Goal: Task Accomplishment & Management: Use online tool/utility

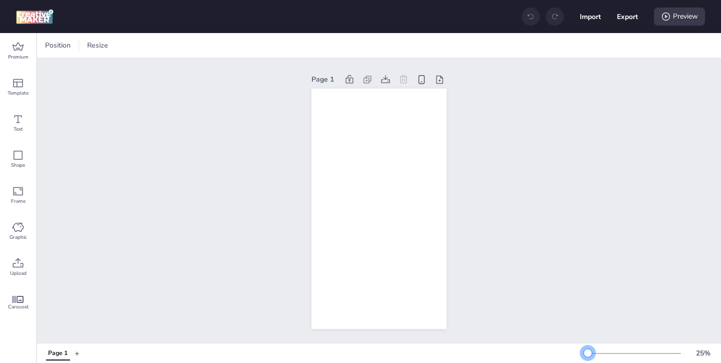
drag, startPoint x: 601, startPoint y: 353, endPoint x: 588, endPoint y: 353, distance: 12.5
click at [588, 353] on div at bounding box center [588, 353] width 8 height 8
click at [15, 47] on icon at bounding box center [18, 47] width 12 height 12
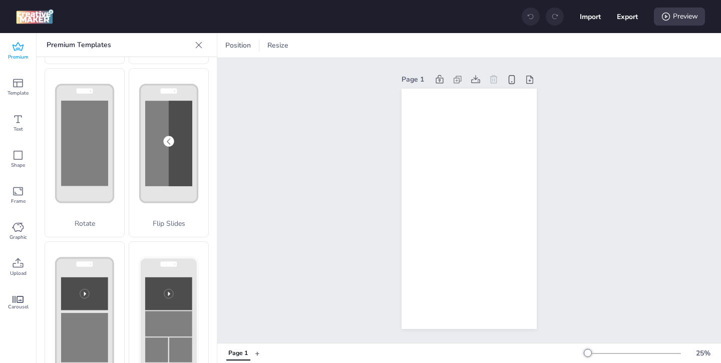
scroll to position [328, 0]
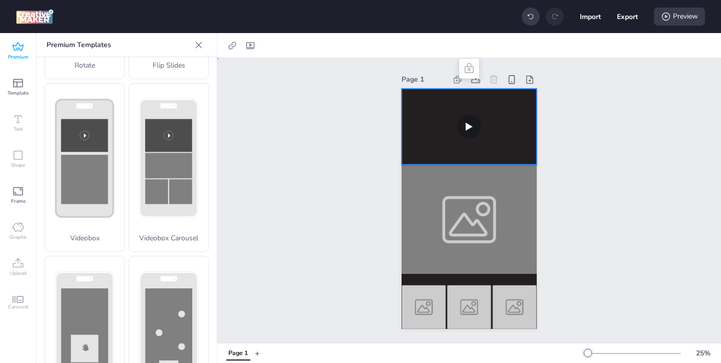
click at [425, 139] on video at bounding box center [468, 127] width 135 height 76
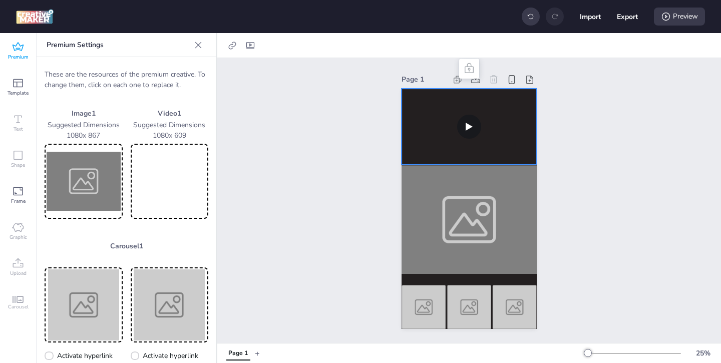
click at [184, 188] on video at bounding box center [170, 181] width 74 height 71
click at [89, 191] on img at bounding box center [84, 181] width 74 height 71
click at [437, 241] on div at bounding box center [468, 219] width 135 height 109
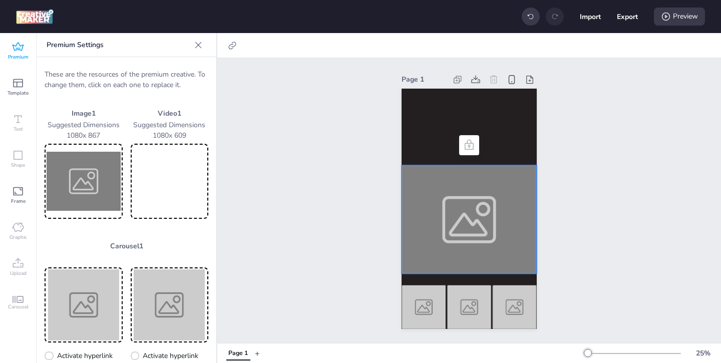
click at [90, 194] on img at bounding box center [84, 181] width 74 height 71
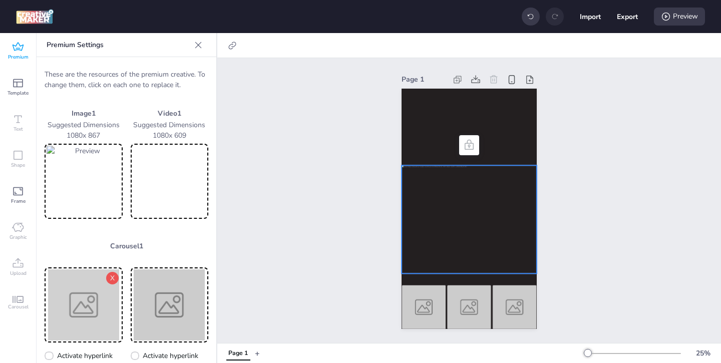
click at [75, 304] on img at bounding box center [84, 304] width 74 height 71
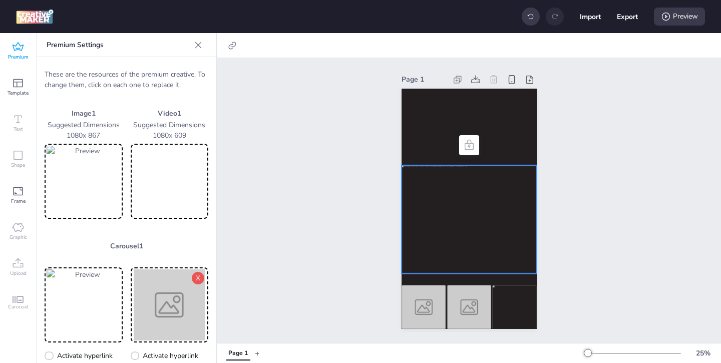
click at [171, 305] on img at bounding box center [170, 304] width 74 height 71
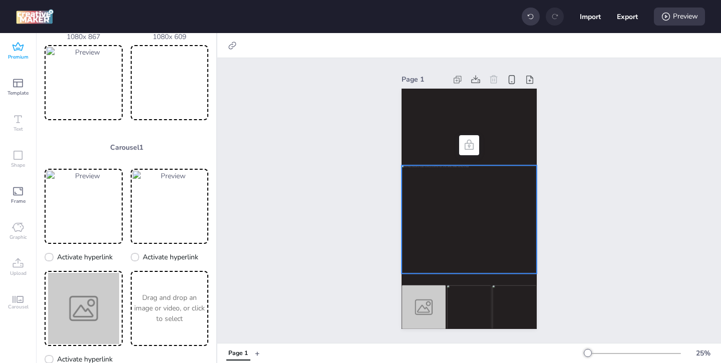
scroll to position [115, 0]
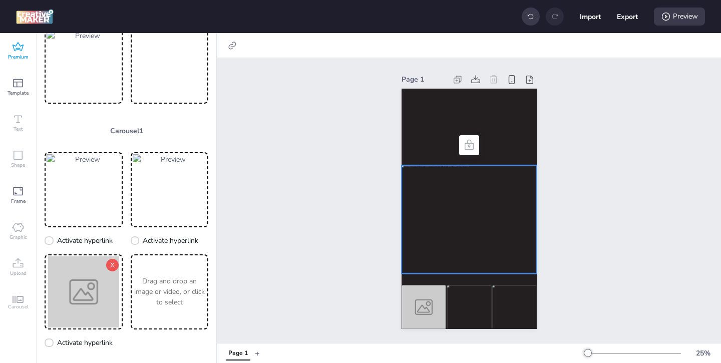
click at [75, 296] on img at bounding box center [84, 291] width 74 height 71
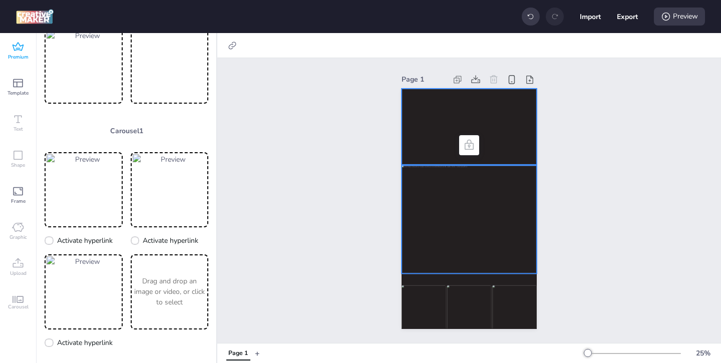
click at [426, 144] on video at bounding box center [468, 127] width 135 height 76
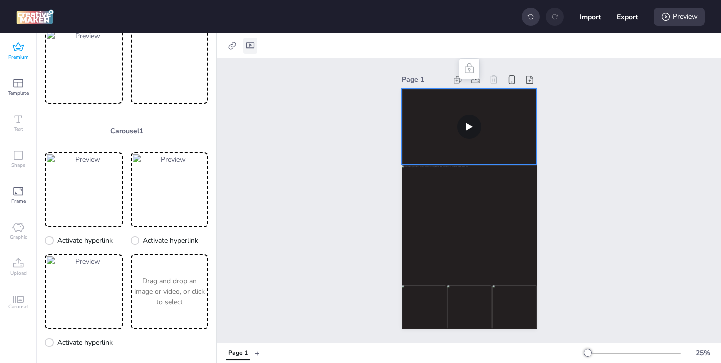
click at [250, 45] on icon at bounding box center [250, 45] width 8 height 7
select select "contain"
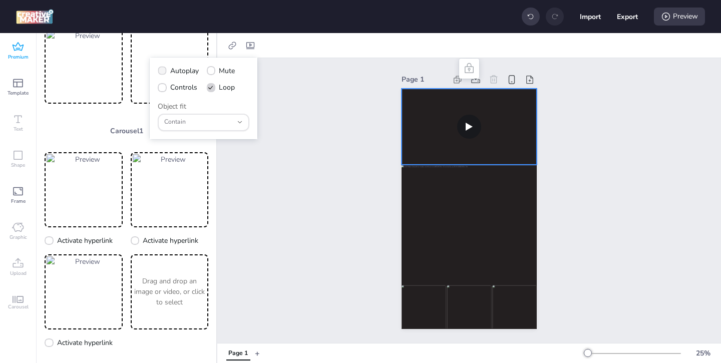
click at [163, 72] on icon at bounding box center [162, 70] width 7 height 5
click at [163, 72] on input "Autoplay" at bounding box center [160, 75] width 7 height 7
checkbox input "true"
click at [163, 91] on span at bounding box center [162, 87] width 9 height 9
click at [163, 91] on input "Controls" at bounding box center [160, 91] width 7 height 7
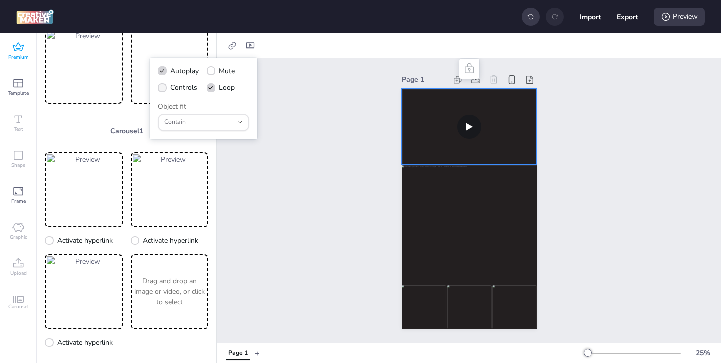
checkbox input "true"
click at [232, 44] on icon at bounding box center [232, 46] width 8 height 8
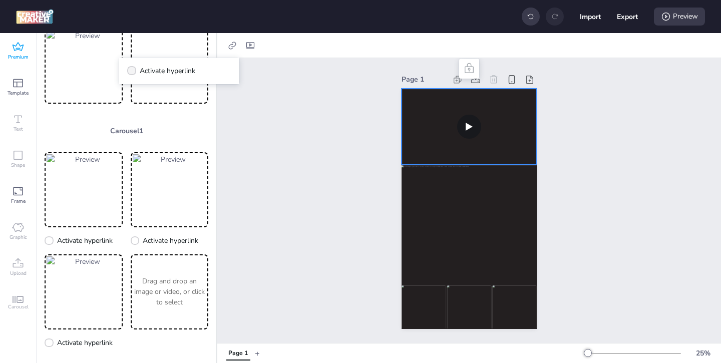
click at [171, 75] on span "Activate hyperlink" at bounding box center [168, 71] width 56 height 11
click at [133, 75] on input "Activate hyperlink" at bounding box center [130, 75] width 7 height 7
checkbox input "true"
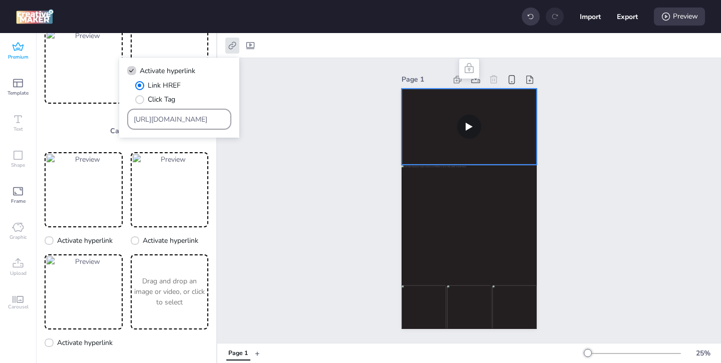
drag, startPoint x: 199, startPoint y: 118, endPoint x: 167, endPoint y: 100, distance: 37.0
click at [170, 102] on div "Link HREF Click Tag [URL][DOMAIN_NAME]" at bounding box center [179, 105] width 104 height 50
paste input "[URL][DOMAIN_NAME]"
type input "[URL][DOMAIN_NAME]"
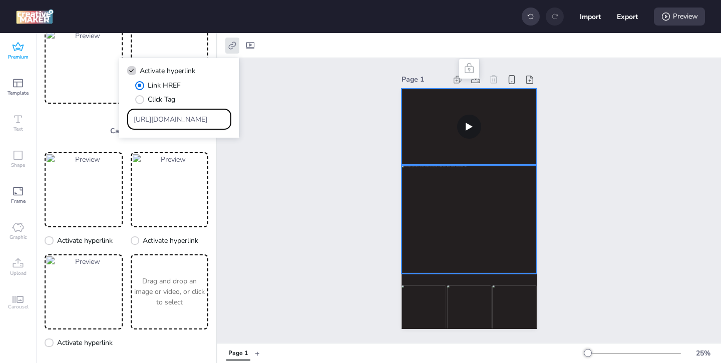
click at [432, 195] on div at bounding box center [468, 219] width 135 height 109
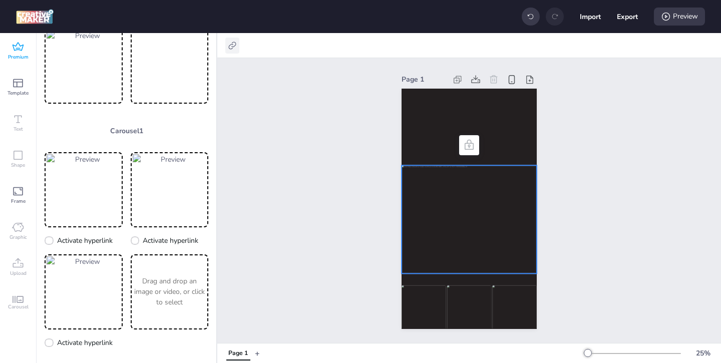
click at [230, 45] on icon at bounding box center [232, 46] width 10 height 10
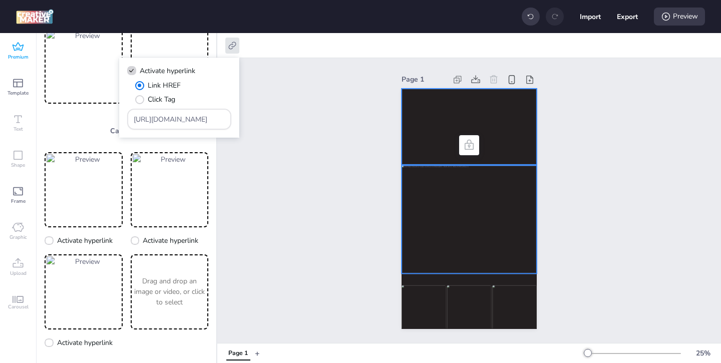
click at [421, 151] on video at bounding box center [468, 127] width 135 height 76
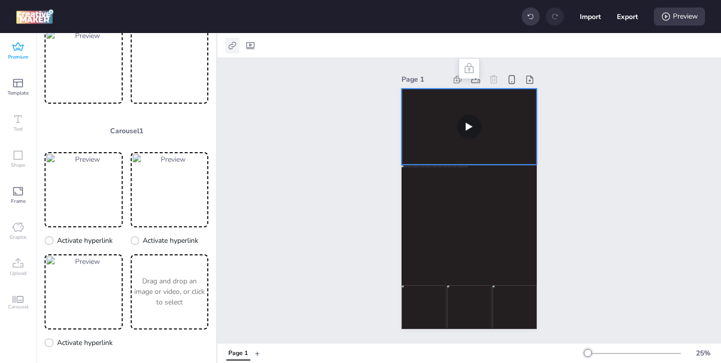
click at [231, 45] on icon at bounding box center [232, 46] width 10 height 10
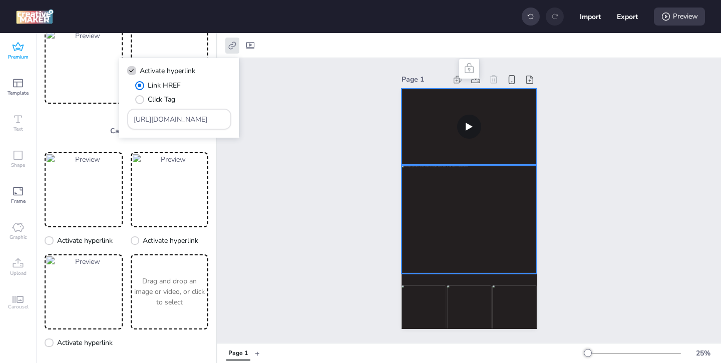
click at [442, 204] on div at bounding box center [468, 219] width 135 height 109
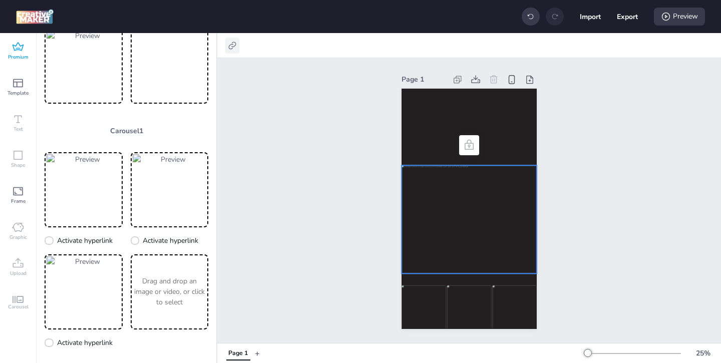
click at [231, 45] on icon at bounding box center [232, 46] width 10 height 10
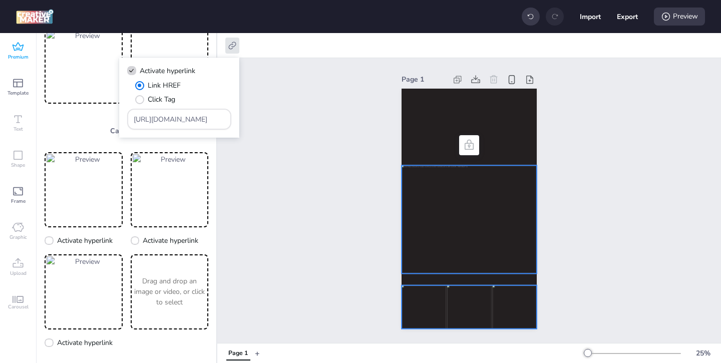
click at [428, 297] on img at bounding box center [423, 307] width 45 height 44
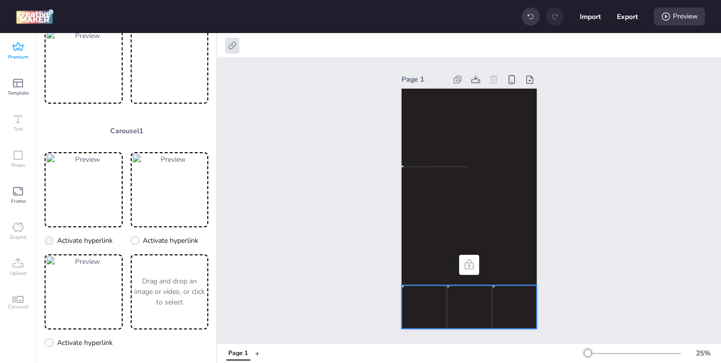
click at [51, 241] on icon at bounding box center [49, 240] width 7 height 5
click at [51, 241] on input "Activate hyperlink" at bounding box center [47, 244] width 7 height 7
checkbox input "true"
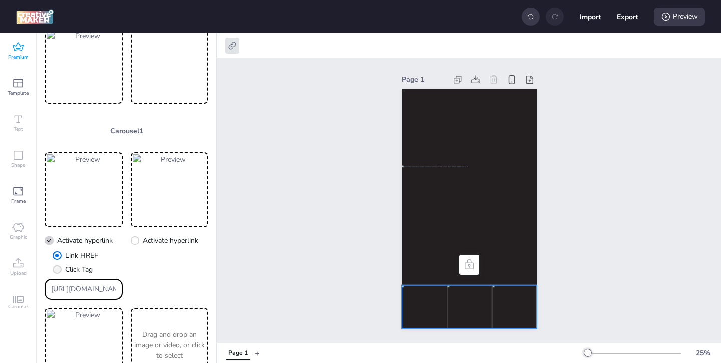
drag, startPoint x: 109, startPoint y: 291, endPoint x: 49, endPoint y: 260, distance: 67.4
click at [72, 272] on div "Link HREF Click Tag [URL][DOMAIN_NAME]" at bounding box center [84, 275] width 78 height 50
paste input "[URL][DOMAIN_NAME]"
type input "[URL][DOMAIN_NAME]"
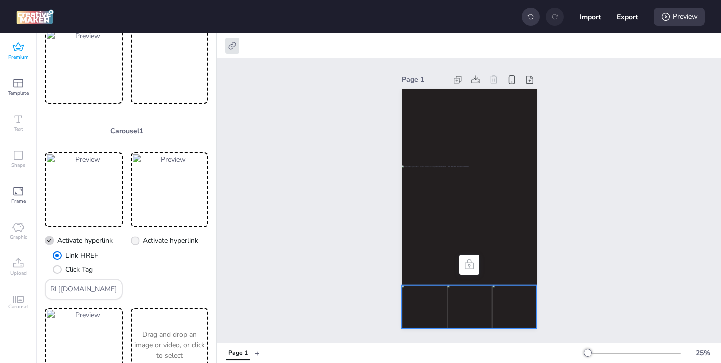
click at [138, 242] on span at bounding box center [135, 240] width 9 height 9
click at [137, 242] on input "Activate hyperlink" at bounding box center [133, 244] width 7 height 7
checkbox input "true"
drag, startPoint x: 199, startPoint y: 290, endPoint x: 164, endPoint y: 279, distance: 36.2
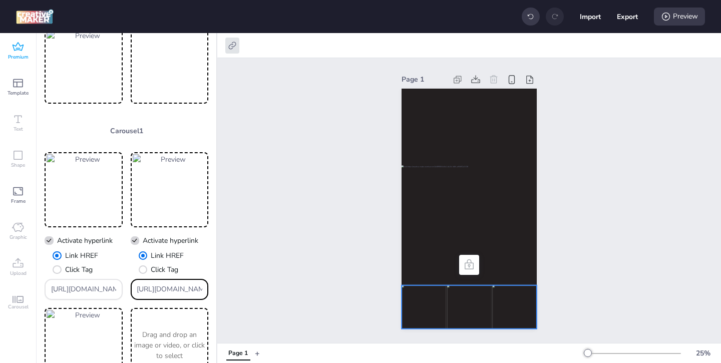
click at [175, 283] on div "[URL][DOMAIN_NAME]" at bounding box center [170, 289] width 66 height 19
paste input "[DOMAIN_NAME][URL]"
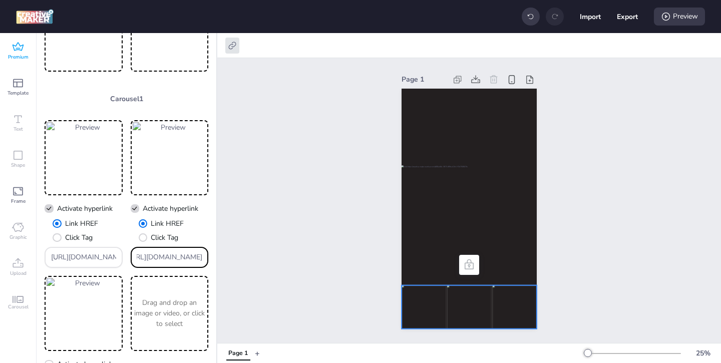
scroll to position [178, 0]
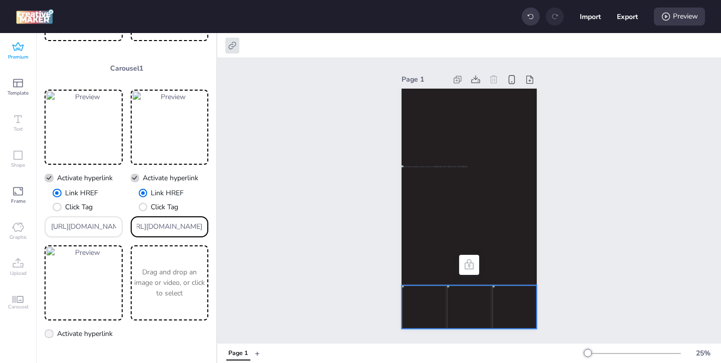
type input "[URL][DOMAIN_NAME]"
click at [55, 331] on label "Activate hyperlink" at bounding box center [78, 334] width 75 height 18
click at [51, 334] on input "Activate hyperlink" at bounding box center [47, 337] width 7 height 7
checkbox input "true"
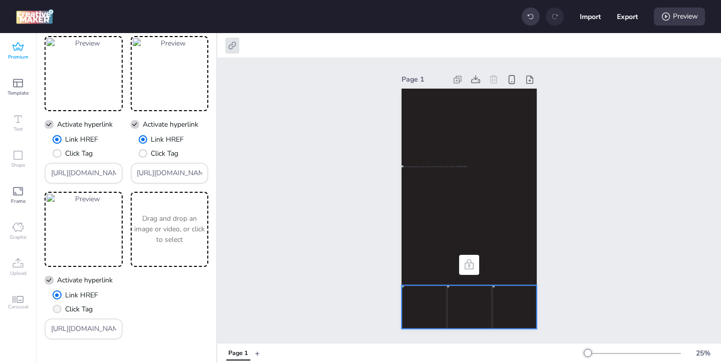
click at [72, 308] on span "Click Tag" at bounding box center [79, 309] width 28 height 11
click at [59, 310] on input "Click Tag" at bounding box center [55, 313] width 7 height 7
radio input "true"
drag, startPoint x: 111, startPoint y: 330, endPoint x: 61, endPoint y: 314, distance: 53.2
click at [72, 318] on div "[URL][DOMAIN_NAME]" at bounding box center [84, 328] width 78 height 21
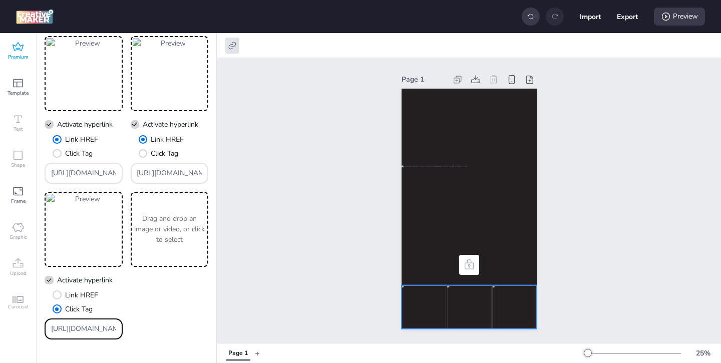
paste input "[DOMAIN_NAME][URL]"
type input "[URL][DOMAIN_NAME]"
click at [260, 243] on div "Page 1" at bounding box center [468, 200] width 503 height 285
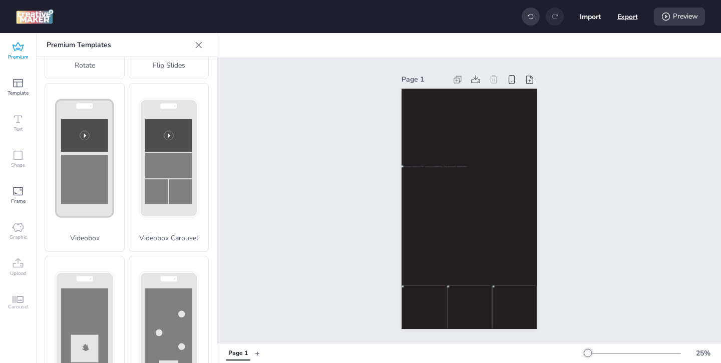
click at [621, 21] on button "Export" at bounding box center [627, 17] width 21 height 21
select select "html"
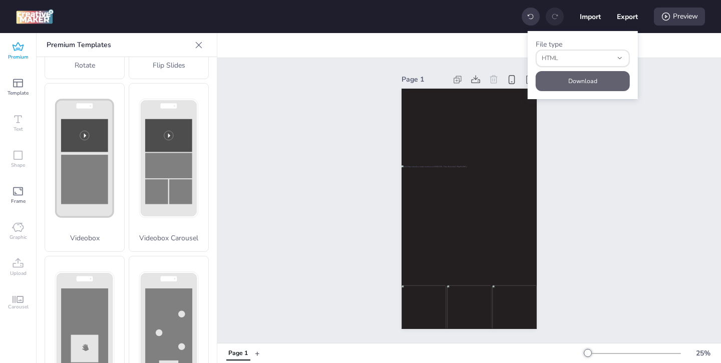
click at [587, 80] on button "Download" at bounding box center [583, 81] width 94 height 20
click at [19, 48] on icon at bounding box center [18, 46] width 11 height 9
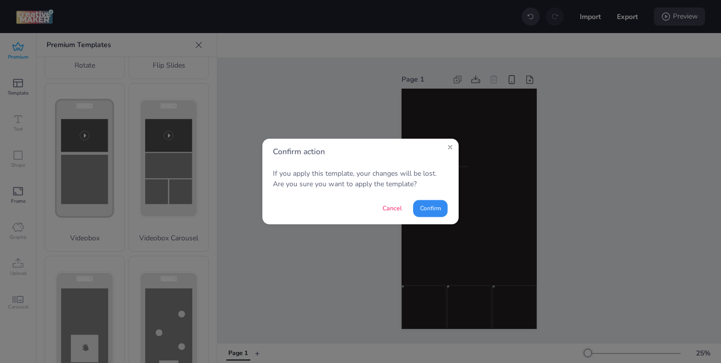
click at [437, 205] on button "Confirm" at bounding box center [430, 208] width 35 height 17
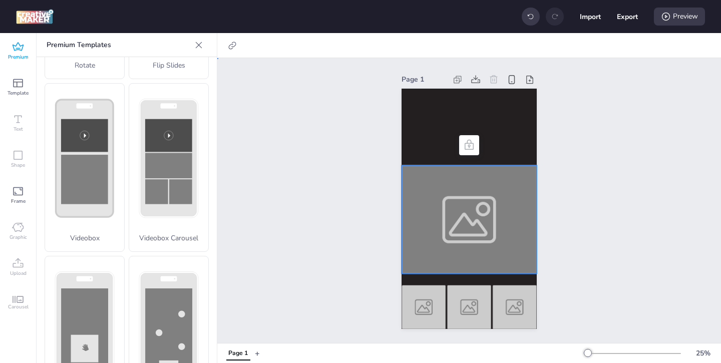
click at [444, 190] on div at bounding box center [468, 219] width 135 height 109
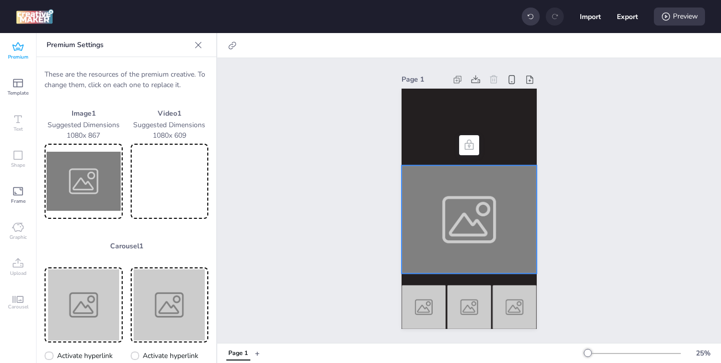
click at [441, 221] on div at bounding box center [468, 219] width 135 height 109
click at [89, 182] on img at bounding box center [84, 181] width 74 height 71
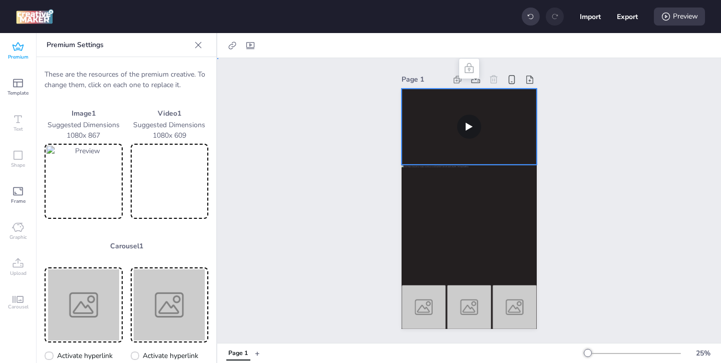
click at [436, 142] on video at bounding box center [468, 127] width 135 height 76
click at [203, 182] on video at bounding box center [170, 181] width 74 height 71
click at [251, 46] on icon at bounding box center [250, 46] width 10 height 10
select select "contain"
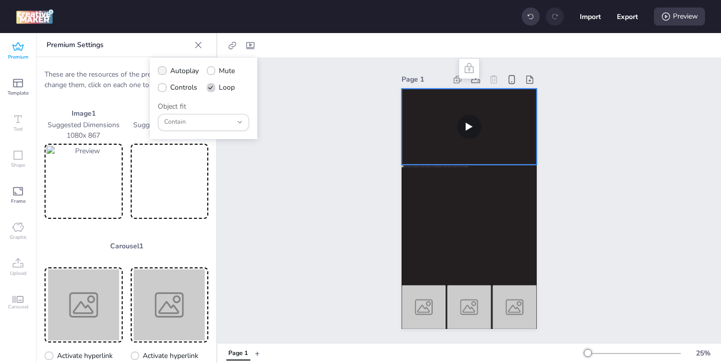
click at [165, 73] on span at bounding box center [162, 70] width 9 height 9
click at [164, 73] on input "Autoplay" at bounding box center [160, 75] width 7 height 7
checkbox input "true"
click at [163, 90] on span at bounding box center [162, 87] width 9 height 9
click at [163, 90] on input "Controls" at bounding box center [160, 91] width 7 height 7
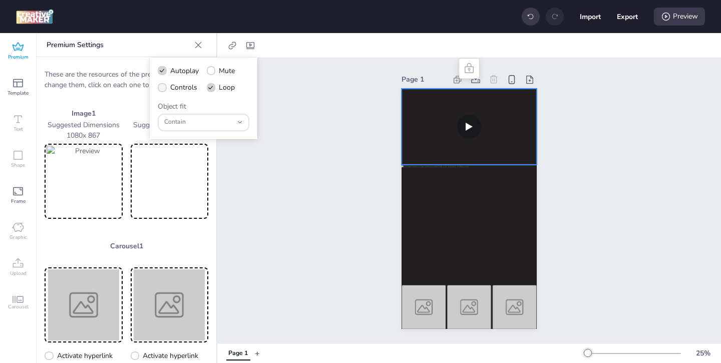
checkbox input "true"
click at [428, 124] on video at bounding box center [468, 127] width 135 height 76
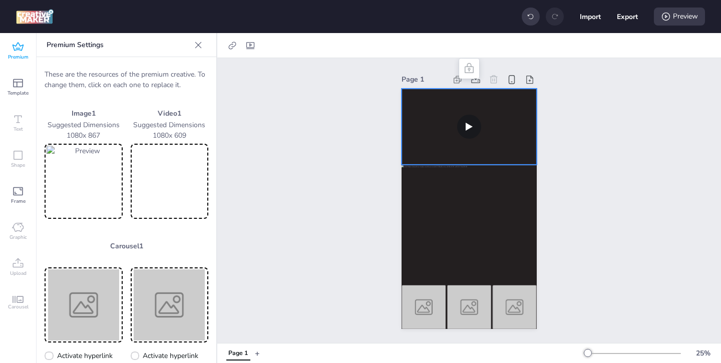
click at [223, 43] on div at bounding box center [244, 46] width 46 height 16
click at [228, 46] on icon at bounding box center [232, 46] width 10 height 10
click at [180, 70] on span "Activate hyperlink" at bounding box center [168, 71] width 56 height 11
click at [133, 72] on input "Activate hyperlink" at bounding box center [130, 75] width 7 height 7
checkbox input "true"
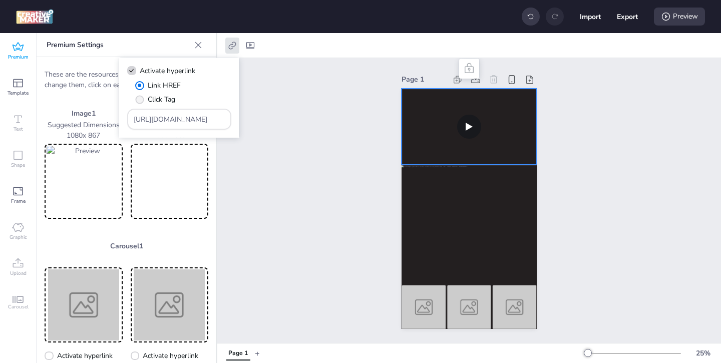
click at [148, 100] on span "Click Tag" at bounding box center [162, 99] width 28 height 11
click at [141, 100] on input "Click Tag" at bounding box center [138, 103] width 7 height 7
radio input "true"
drag, startPoint x: 207, startPoint y: 120, endPoint x: 151, endPoint y: 103, distance: 58.7
click at [157, 105] on div "Link HREF Click Tag [URL][DOMAIN_NAME]" at bounding box center [179, 105] width 104 height 50
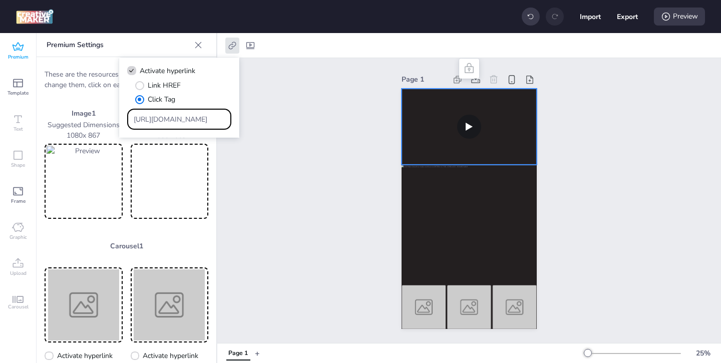
paste input "[DOMAIN_NAME][URL]"
type input "[URL][DOMAIN_NAME]"
click at [276, 172] on div "Page 1" at bounding box center [468, 200] width 503 height 285
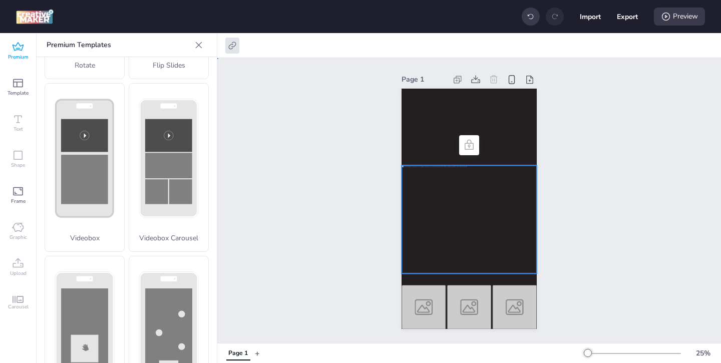
click at [432, 259] on div at bounding box center [468, 219] width 135 height 109
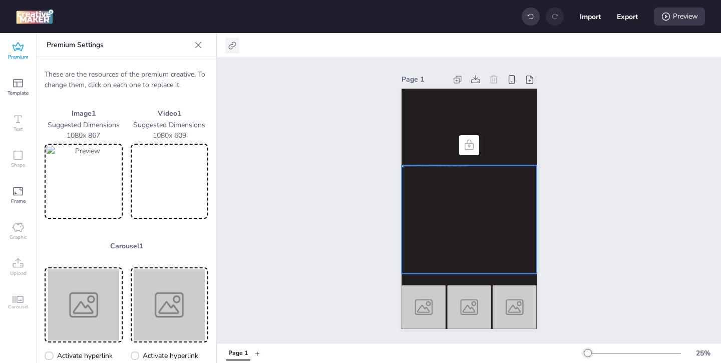
click at [231, 46] on icon at bounding box center [232, 46] width 10 height 10
click at [285, 179] on div "Page 1" at bounding box center [468, 200] width 503 height 285
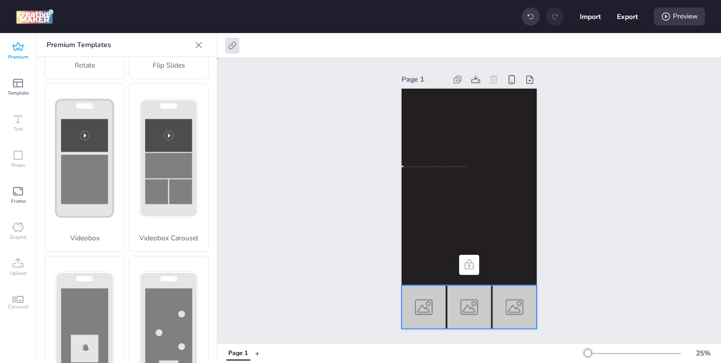
click at [423, 300] on img at bounding box center [423, 307] width 45 height 44
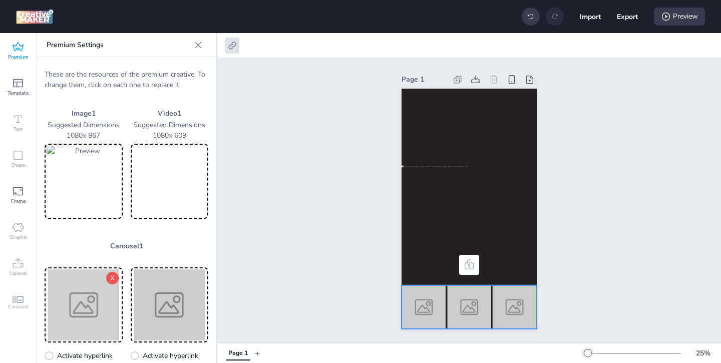
click at [96, 302] on img at bounding box center [84, 304] width 74 height 71
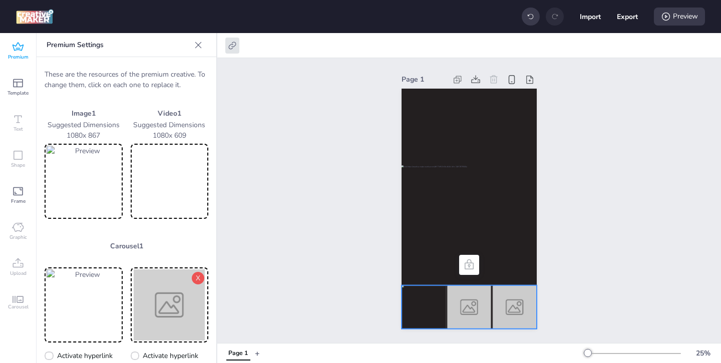
click at [164, 313] on img at bounding box center [170, 304] width 74 height 71
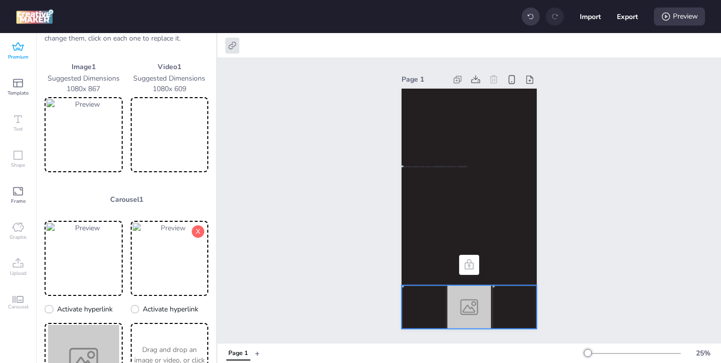
scroll to position [61, 0]
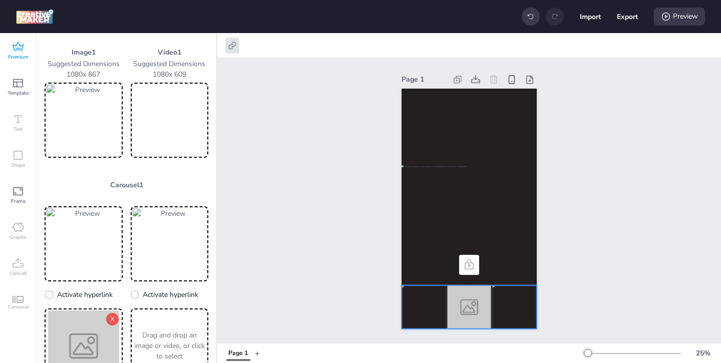
click at [96, 333] on img at bounding box center [84, 345] width 74 height 71
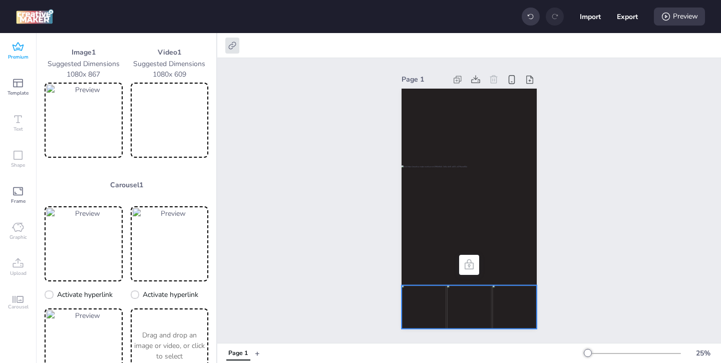
click at [171, 333] on p "Drag and drop an image or video, or click to select" at bounding box center [170, 346] width 74 height 32
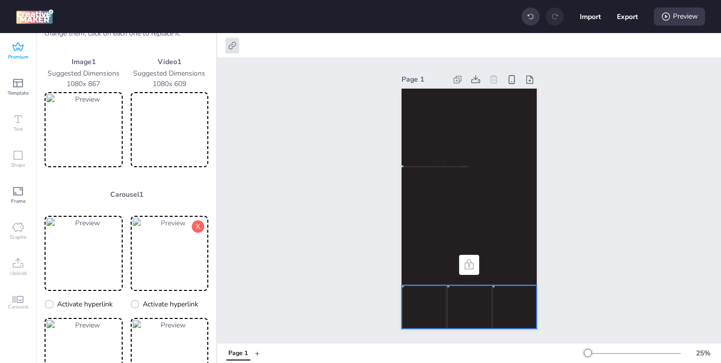
scroll to position [80, 0]
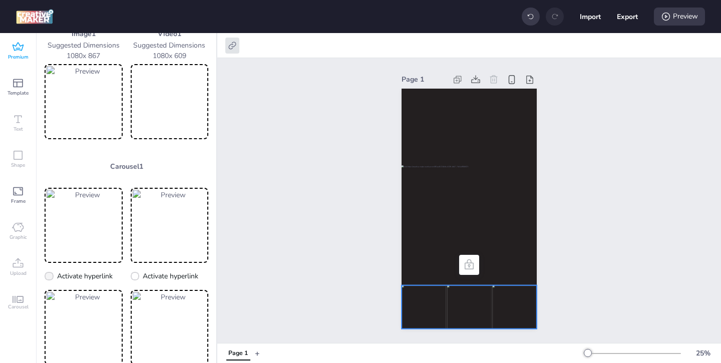
click at [51, 275] on icon at bounding box center [49, 276] width 7 height 6
click at [51, 277] on input "Activate hyperlink" at bounding box center [47, 280] width 7 height 7
checkbox input "true"
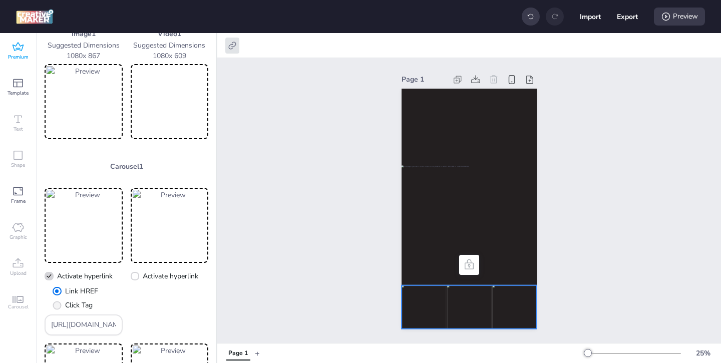
click at [81, 302] on span "Click Tag" at bounding box center [79, 305] width 28 height 11
click at [59, 306] on input "Click Tag" at bounding box center [55, 309] width 7 height 7
radio input "true"
click at [75, 286] on span "Link HREF" at bounding box center [81, 291] width 33 height 11
click at [59, 292] on input "Link HREF" at bounding box center [55, 295] width 7 height 7
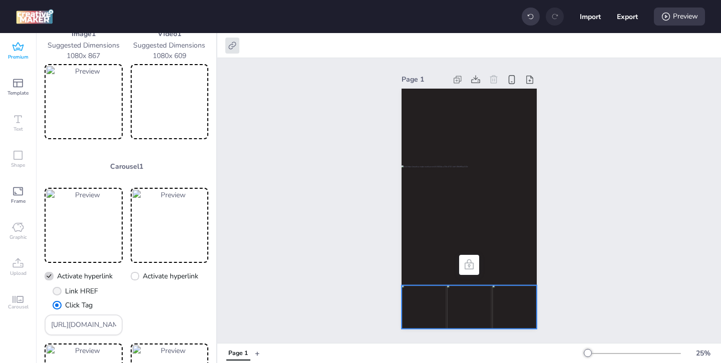
radio input "true"
drag, startPoint x: 111, startPoint y: 326, endPoint x: 76, endPoint y: 314, distance: 36.9
click at [80, 315] on div "[URL][DOMAIN_NAME]" at bounding box center [84, 324] width 66 height 19
paste input "[URL][DOMAIN_NAME]"
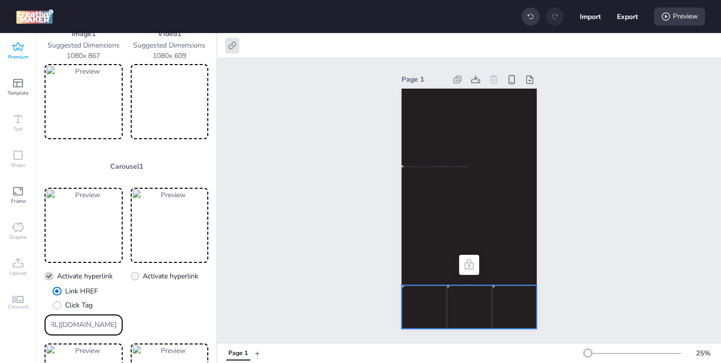
type input "[URL][DOMAIN_NAME]"
click at [137, 276] on icon at bounding box center [134, 276] width 7 height 6
click at [137, 277] on input "Activate hyperlink" at bounding box center [133, 280] width 7 height 7
checkbox input "true"
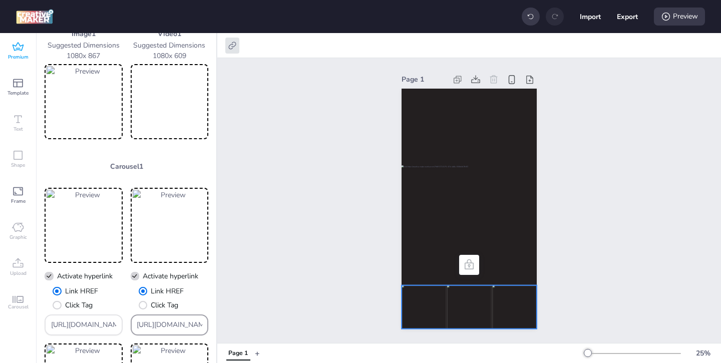
drag, startPoint x: 199, startPoint y: 323, endPoint x: 144, endPoint y: 291, distance: 63.5
click at [152, 295] on div "Link HREF Click Tag [URL][DOMAIN_NAME]" at bounding box center [170, 311] width 78 height 50
paste input "[URL][DOMAIN_NAME]"
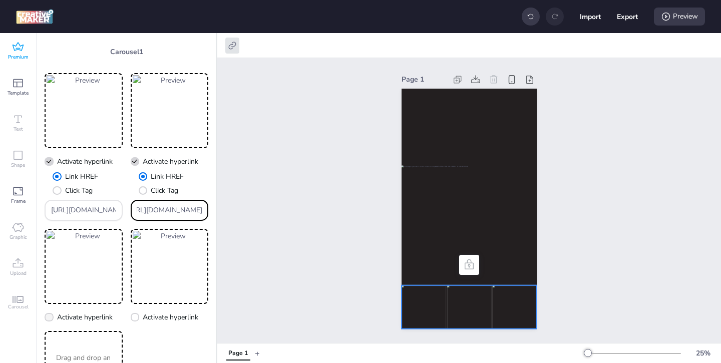
scroll to position [198, 0]
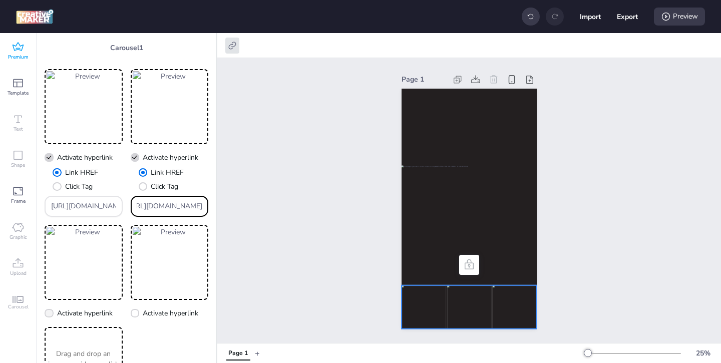
type input "[URL][DOMAIN_NAME]"
click at [51, 310] on icon at bounding box center [49, 312] width 7 height 5
click at [51, 314] on input "Activate hyperlink" at bounding box center [47, 317] width 7 height 7
checkbox input "true"
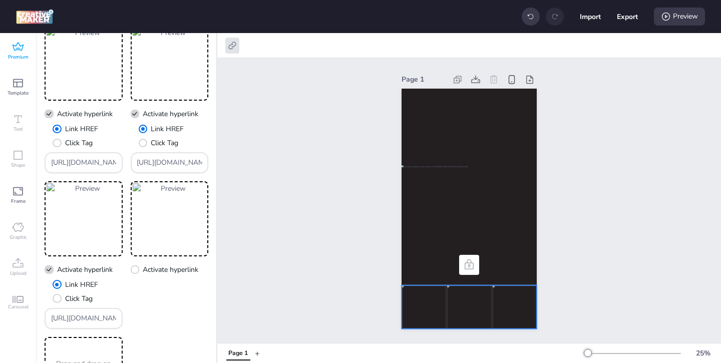
scroll to position [254, 0]
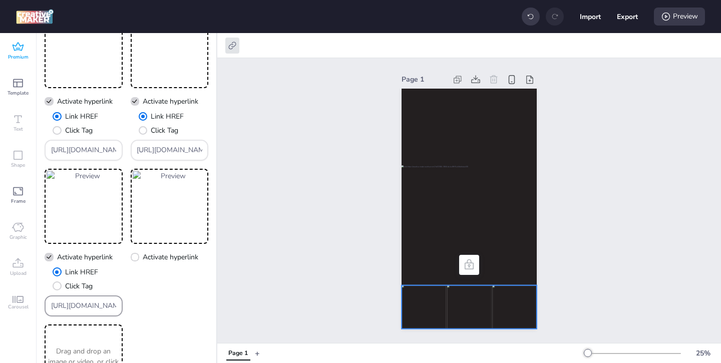
drag, startPoint x: 112, startPoint y: 305, endPoint x: 68, endPoint y: 285, distance: 48.8
click at [68, 285] on div "Link HREF Click Tag [URL][DOMAIN_NAME]" at bounding box center [84, 292] width 78 height 50
paste input "[DOMAIN_NAME][URL]"
type input "[URL][DOMAIN_NAME]"
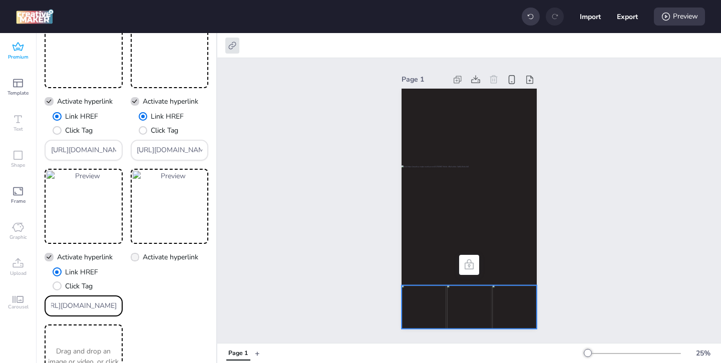
click at [139, 258] on span at bounding box center [135, 257] width 9 height 9
click at [137, 258] on input "Activate hyperlink" at bounding box center [133, 261] width 7 height 7
checkbox input "true"
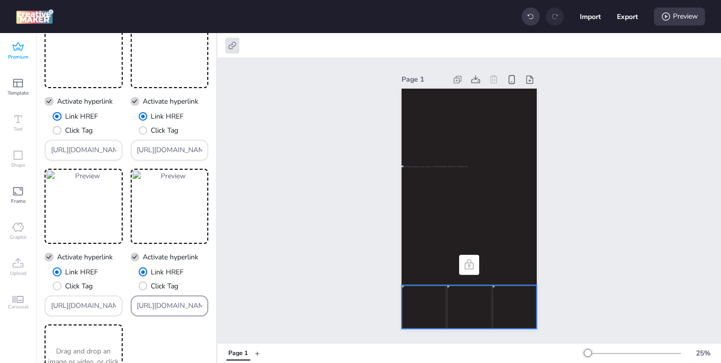
drag, startPoint x: 199, startPoint y: 307, endPoint x: 152, endPoint y: 289, distance: 50.2
click at [168, 295] on div "[URL][DOMAIN_NAME]" at bounding box center [170, 305] width 78 height 21
paste input "[DOMAIN_NAME][URL]"
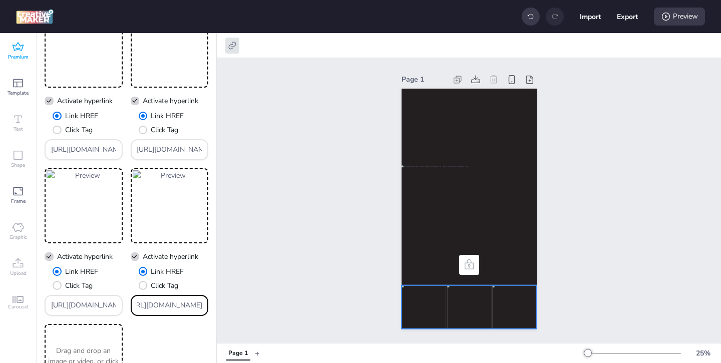
type input "[URL][DOMAIN_NAME]"
click at [168, 331] on div "X Activate hyperlink Link HREF Click Tag https://www.efecty.com.co/web/puntos-d…" at bounding box center [127, 206] width 164 height 386
click at [624, 17] on button "Export" at bounding box center [627, 16] width 21 height 21
select select "html"
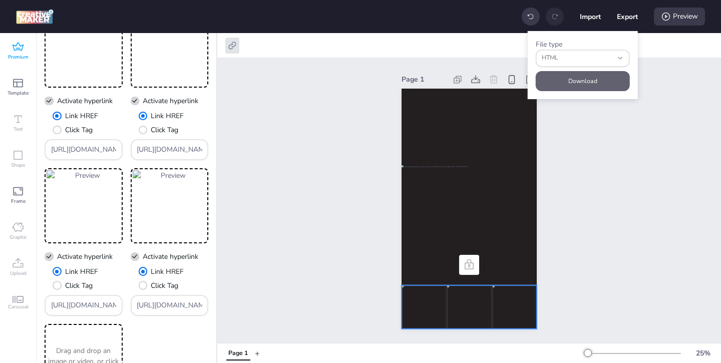
click at [577, 79] on button "Download" at bounding box center [583, 81] width 94 height 20
click at [15, 45] on icon at bounding box center [18, 47] width 12 height 12
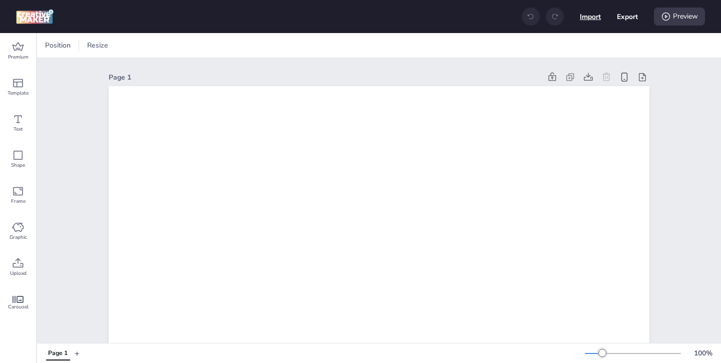
click at [596, 20] on button "Import" at bounding box center [590, 16] width 21 height 21
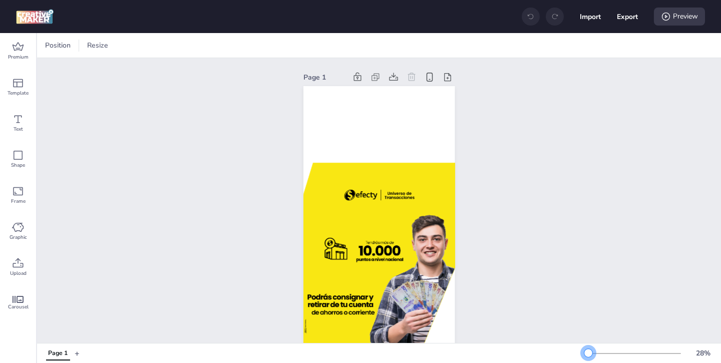
drag, startPoint x: 604, startPoint y: 353, endPoint x: 588, endPoint y: 354, distance: 15.5
click at [588, 354] on div at bounding box center [588, 353] width 8 height 8
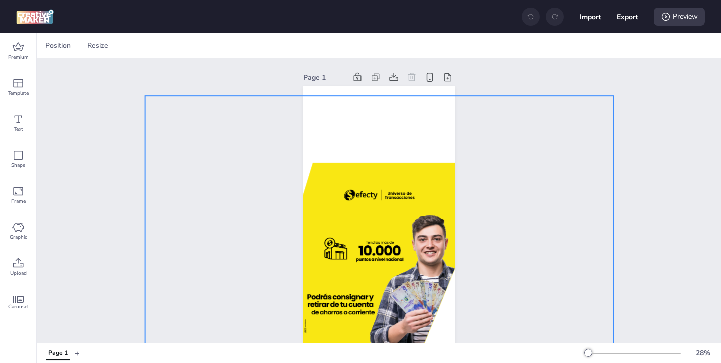
click at [409, 297] on img at bounding box center [379, 259] width 156 height 327
select select "contain"
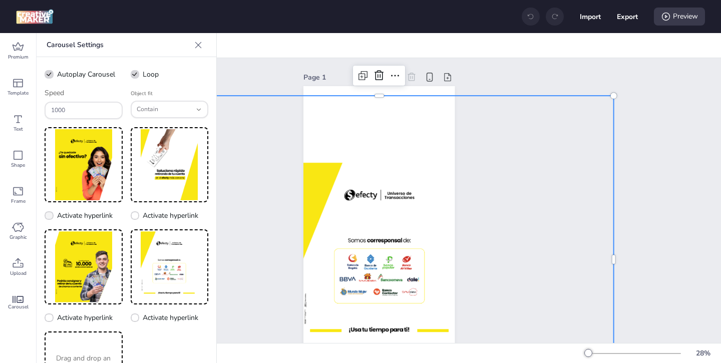
click at [52, 213] on icon at bounding box center [49, 216] width 7 height 6
click at [51, 216] on input "Activate hyperlink" at bounding box center [47, 219] width 7 height 7
checkbox input "true"
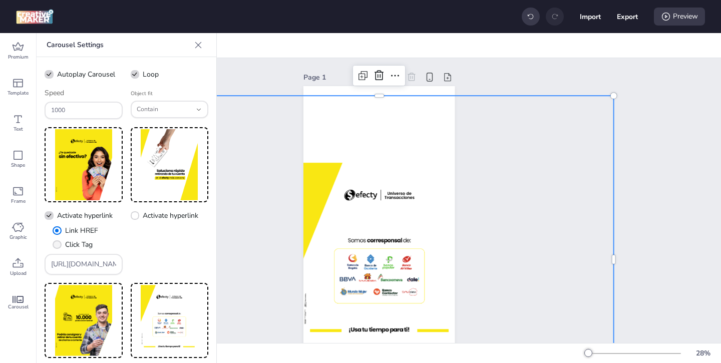
click at [65, 244] on span "Click Tag" at bounding box center [79, 244] width 28 height 11
click at [59, 245] on input "Click Tag" at bounding box center [55, 248] width 7 height 7
radio input "true"
drag, startPoint x: 110, startPoint y: 262, endPoint x: 52, endPoint y: 237, distance: 63.0
click at [56, 240] on div "Link HREF Click Tag [URL][DOMAIN_NAME]" at bounding box center [84, 250] width 78 height 50
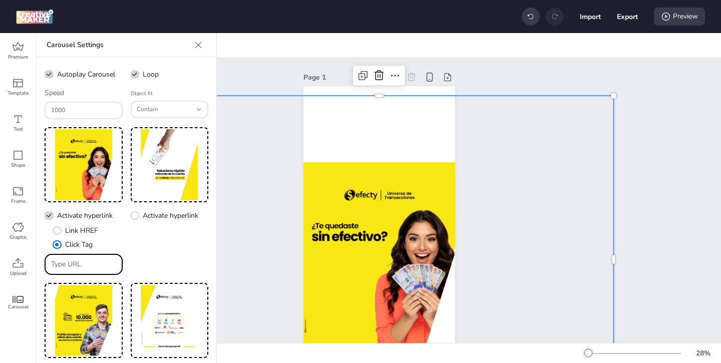
paste input "https://creatives.wortise.com/1754941942411.html"
type input "https://creatives.wortise.com/1754941942411.html"
click at [135, 213] on icon at bounding box center [135, 215] width 7 height 5
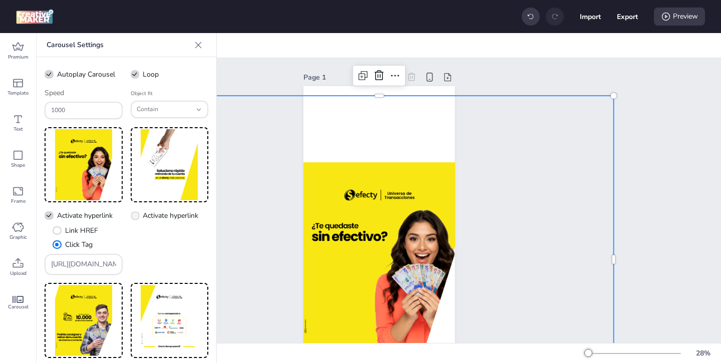
click at [135, 216] on input "Activate hyperlink" at bounding box center [133, 219] width 7 height 7
checkbox input "true"
drag, startPoint x: 199, startPoint y: 264, endPoint x: 130, endPoint y: 235, distance: 74.5
click at [136, 237] on div "Link HREF Click Tag [URL][DOMAIN_NAME]" at bounding box center [170, 250] width 78 height 50
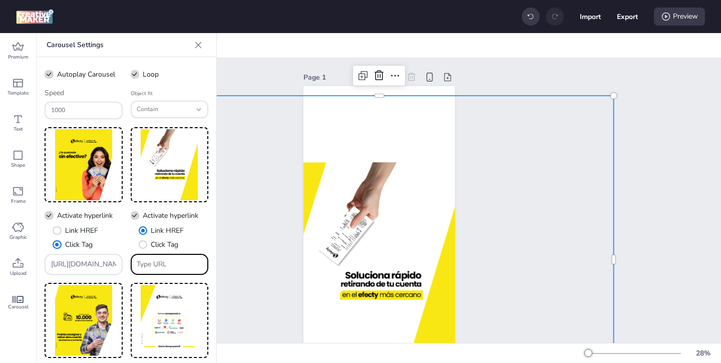
paste input "https://creatives.wortise.com/1754941942411.html"
type input "https://creatives.wortise.com/1754941942411.html"
click at [127, 274] on div "X Activate hyperlink Link HREF Click Tag https://creatives.wortise.com/17549419…" at bounding box center [127, 293] width 164 height 333
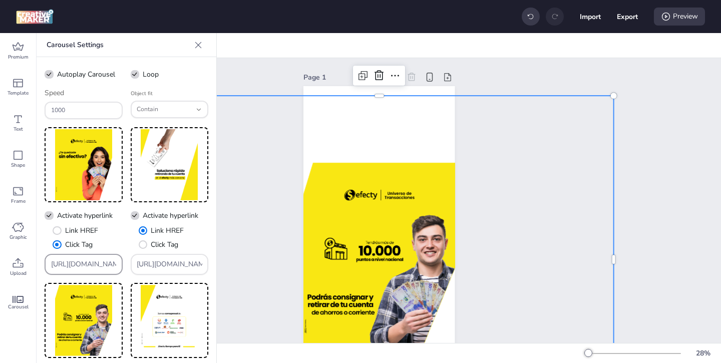
drag, startPoint x: 117, startPoint y: 263, endPoint x: 56, endPoint y: 238, distance: 66.0
click at [61, 241] on div "Link HREF Click Tag https://creatives.wortise.com/1754941942411.html" at bounding box center [84, 250] width 78 height 50
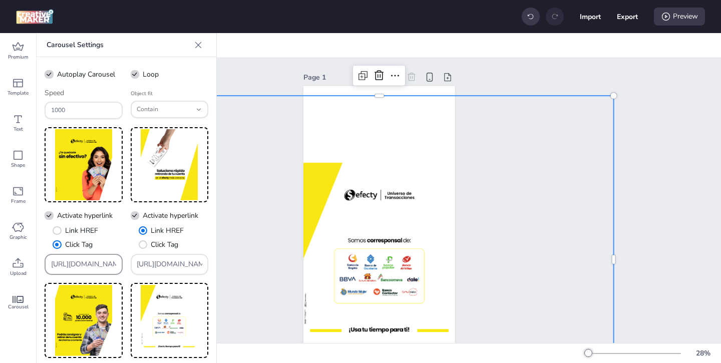
drag, startPoint x: 50, startPoint y: 263, endPoint x: 220, endPoint y: 304, distance: 175.0
click at [216, 304] on div "Autoplay Carousel Loop Speed 1000 Object fit contain Fill Contain Cover None Sc…" at bounding box center [127, 264] width 180 height 415
click at [118, 265] on div "https://creatives.wortise.com/1754941942411.html" at bounding box center [84, 264] width 78 height 21
drag, startPoint x: 118, startPoint y: 265, endPoint x: 48, endPoint y: 243, distance: 73.1
click at [48, 243] on div "Link HREF Click Tag https://creatives.wortise.com/1754941942411.html" at bounding box center [84, 250] width 78 height 50
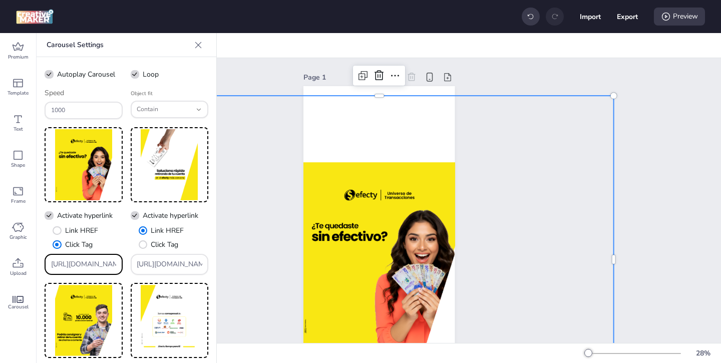
scroll to position [0, 96]
drag, startPoint x: 51, startPoint y: 262, endPoint x: 158, endPoint y: 267, distance: 107.7
click at [158, 267] on div "X Activate hyperlink Link HREF Click Tag https://creatives.wortise.com/17549419…" at bounding box center [127, 293] width 164 height 333
paste input "[URL][DOMAIN_NAME]"
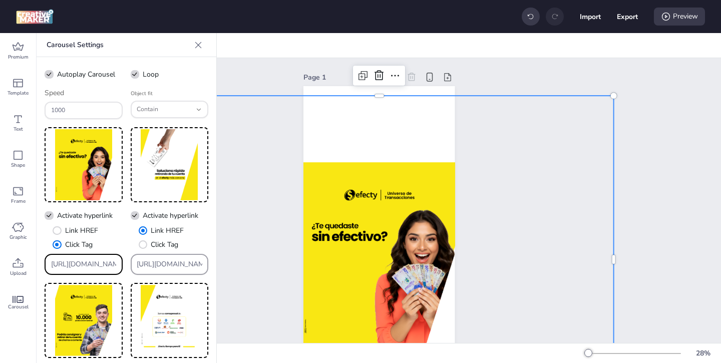
scroll to position [0, 454]
type input "[URL][DOMAIN_NAME]"
click at [179, 266] on input "https://creatives.wortise.com/1754941942411.html" at bounding box center [170, 264] width 66 height 11
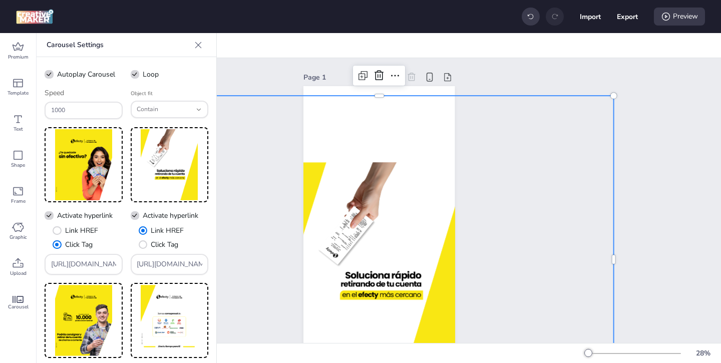
drag, startPoint x: 135, startPoint y: 264, endPoint x: 279, endPoint y: 265, distance: 144.1
click at [279, 265] on div "Premium Template Text Shape Frame Graphic Upload Carousel Carousel Settings Aut…" at bounding box center [360, 198] width 721 height 330
click at [145, 266] on input "https://creatives.wortise.com/1754941942411.html" at bounding box center [170, 264] width 66 height 11
drag, startPoint x: 134, startPoint y: 265, endPoint x: 254, endPoint y: 265, distance: 120.1
click at [254, 265] on div "Premium Template Text Shape Frame Graphic Upload Carousel Carousel Settings Aut…" at bounding box center [360, 198] width 721 height 330
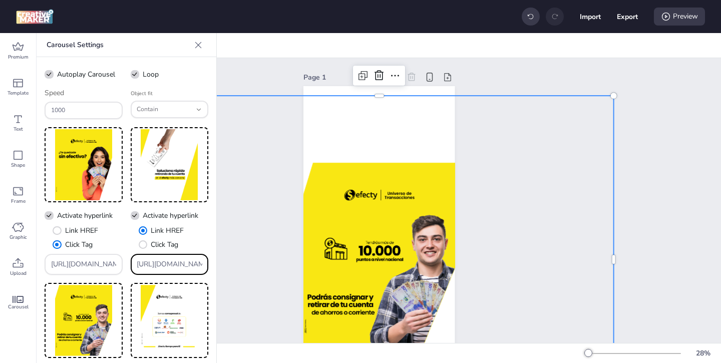
click at [178, 262] on input "https://creatives.wortise.com/1754941942411.html" at bounding box center [170, 264] width 66 height 11
drag, startPoint x: 136, startPoint y: 265, endPoint x: 205, endPoint y: 269, distance: 69.2
click at [204, 269] on div "https://creatives.wortise.com/1754941942411.html" at bounding box center [170, 264] width 78 height 21
drag, startPoint x: 202, startPoint y: 263, endPoint x: 139, endPoint y: 260, distance: 63.2
click at [141, 261] on div "https://creatives.wortise.com/1754941942411.html" at bounding box center [170, 264] width 78 height 21
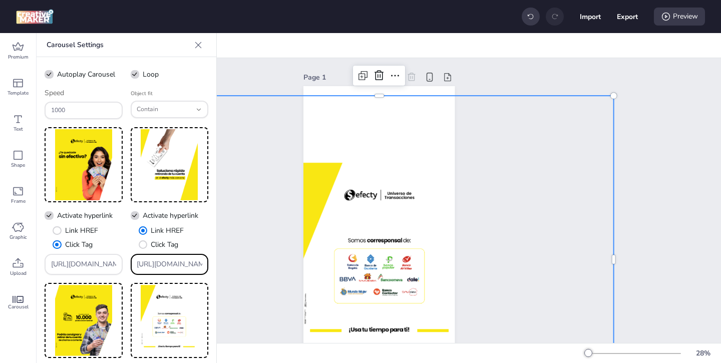
click at [143, 267] on input "https://creaes.wortise.com/1754941942411.html" at bounding box center [170, 264] width 66 height 11
drag, startPoint x: 136, startPoint y: 265, endPoint x: 222, endPoint y: 268, distance: 86.1
click at [222, 268] on div "Premium Template Text Shape Frame Graphic Upload Carousel Carousel Settings Aut…" at bounding box center [360, 198] width 721 height 330
drag, startPoint x: 197, startPoint y: 266, endPoint x: 114, endPoint y: 243, distance: 86.8
click at [118, 244] on div "X Activate hyperlink Link HREF Click Tag https://www.efecty.com.co/web/puntos-d…" at bounding box center [127, 293] width 164 height 333
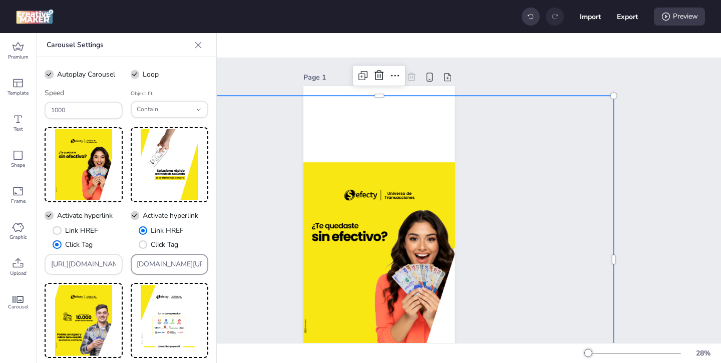
drag, startPoint x: 202, startPoint y: 265, endPoint x: 155, endPoint y: 248, distance: 49.4
click at [164, 252] on div "Link HREF Click Tag se.com/1754941942411.html" at bounding box center [170, 250] width 78 height 50
click at [174, 264] on input "se.com/1754941942411.html" at bounding box center [170, 264] width 66 height 11
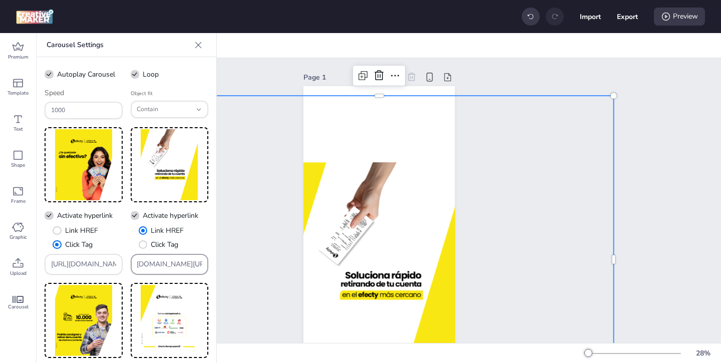
drag, startPoint x: 203, startPoint y: 264, endPoint x: 159, endPoint y: 259, distance: 43.9
click at [159, 259] on div "se.com/1754941942411.html" at bounding box center [170, 264] width 78 height 21
drag, startPoint x: 136, startPoint y: 266, endPoint x: 211, endPoint y: 267, distance: 75.1
click at [211, 267] on div "Autoplay Carousel Loop Speed 1000 Object fit contain Fill Contain Cover None Sc…" at bounding box center [127, 264] width 180 height 415
click at [203, 265] on div "se.com/1754941942411.html" at bounding box center [170, 264] width 78 height 21
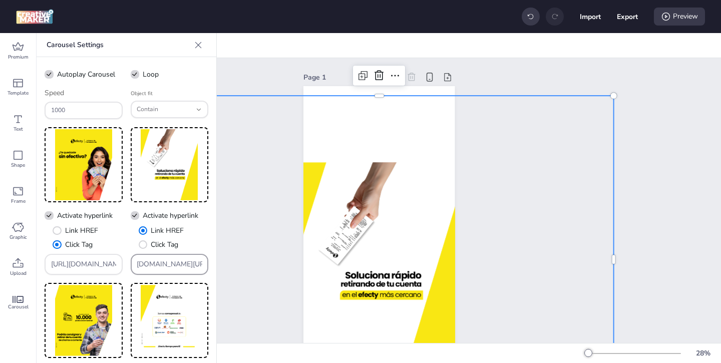
click at [203, 265] on div "se.com/1754941942411.html" at bounding box center [170, 264] width 78 height 21
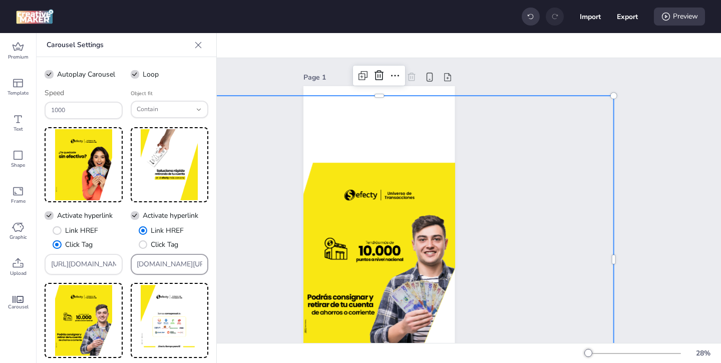
drag, startPoint x: 203, startPoint y: 265, endPoint x: 130, endPoint y: 257, distance: 73.5
click at [131, 257] on div "se.com/1754941942411.html" at bounding box center [170, 264] width 78 height 21
drag, startPoint x: 144, startPoint y: 263, endPoint x: 207, endPoint y: 267, distance: 63.2
click at [207, 267] on div "se.com/1754941942411.html" at bounding box center [170, 264] width 78 height 21
type input "s"
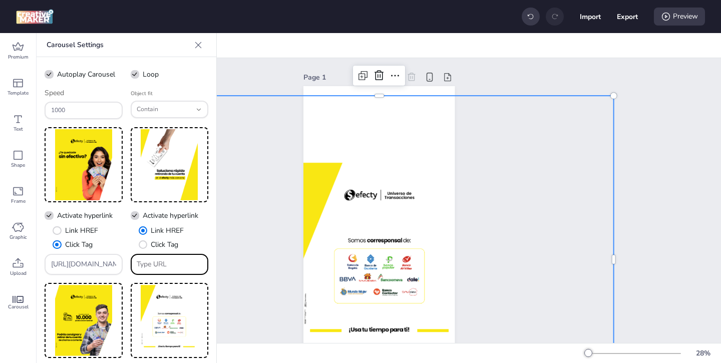
paste input "[URL][DOMAIN_NAME]"
type input "[URL][DOMAIN_NAME]"
click at [126, 286] on div "X Activate hyperlink Link HREF Click Tag https://www.efecty.com.co/web/puntos-d…" at bounding box center [127, 293] width 164 height 333
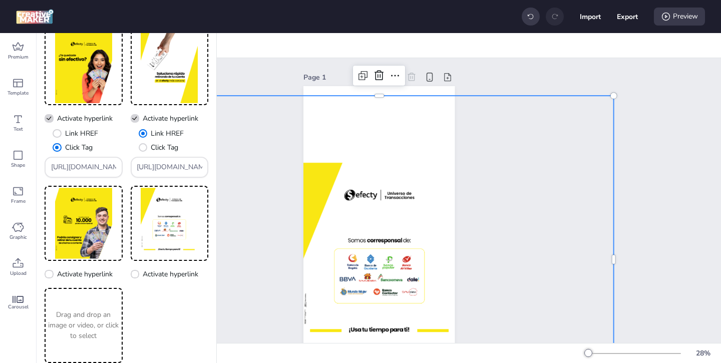
scroll to position [109, 0]
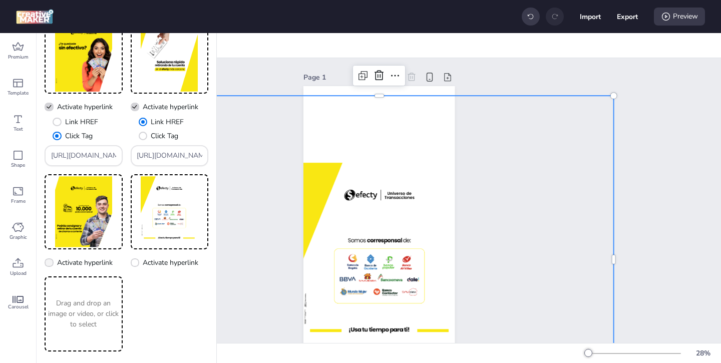
click at [54, 263] on label "Activate hyperlink" at bounding box center [78, 263] width 75 height 18
click at [51, 263] on input "Activate hyperlink" at bounding box center [47, 266] width 7 height 7
checkbox input "true"
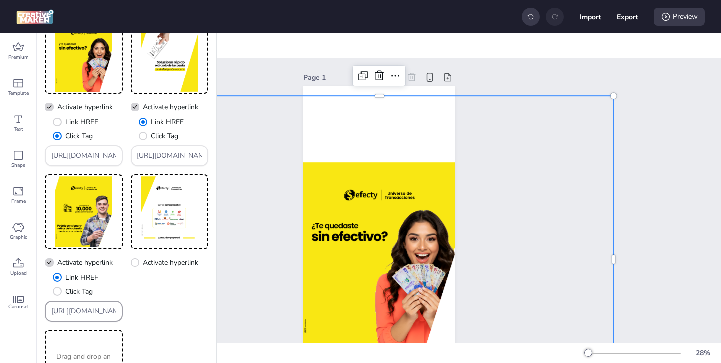
click at [114, 311] on input "[URL][DOMAIN_NAME]" at bounding box center [84, 311] width 66 height 11
drag, startPoint x: 114, startPoint y: 311, endPoint x: 91, endPoint y: 298, distance: 26.0
click at [92, 298] on div "Link HREF Click Tag [URL][DOMAIN_NAME]" at bounding box center [84, 297] width 78 height 50
paste input "[URL][DOMAIN_NAME]"
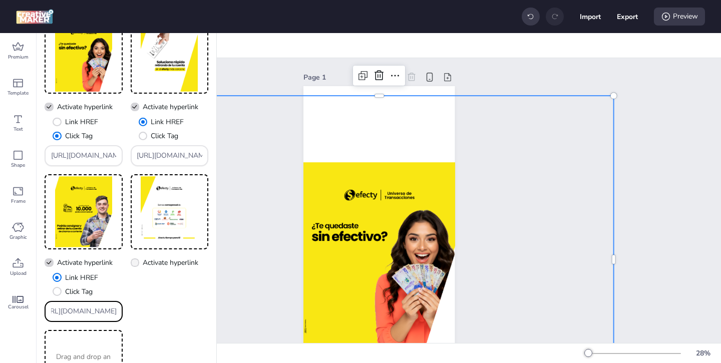
type input "[URL][DOMAIN_NAME]"
click at [136, 264] on icon at bounding box center [134, 263] width 7 height 6
click at [136, 264] on input "Activate hyperlink" at bounding box center [133, 266] width 7 height 7
checkbox input "true"
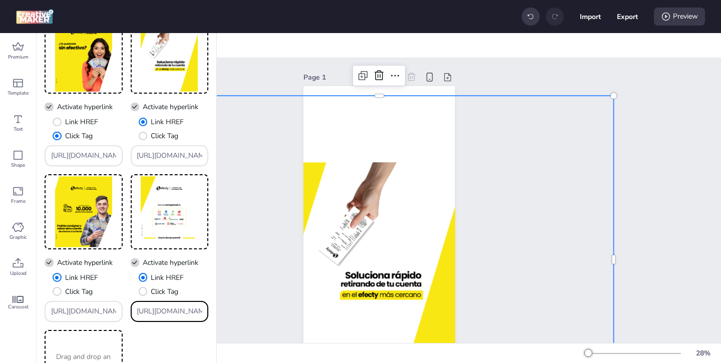
drag, startPoint x: 197, startPoint y: 313, endPoint x: 155, endPoint y: 298, distance: 45.1
click at [163, 302] on div "[URL][DOMAIN_NAME]" at bounding box center [170, 311] width 66 height 19
paste input "[DOMAIN_NAME][URL]"
type input "[URL][DOMAIN_NAME]"
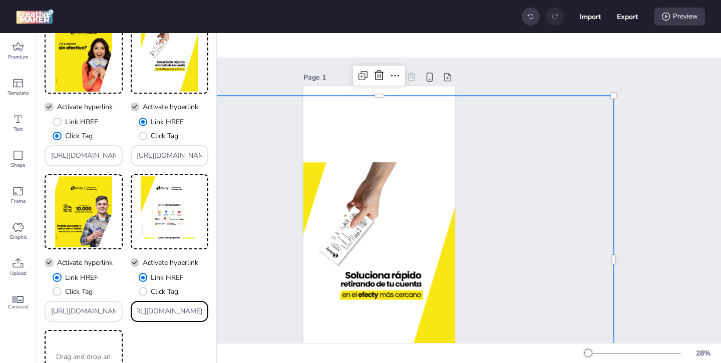
click at [156, 335] on div "X Activate hyperlink Link HREF Click Tag https://www.efecty.com.co/web/puntos-d…" at bounding box center [127, 212] width 164 height 386
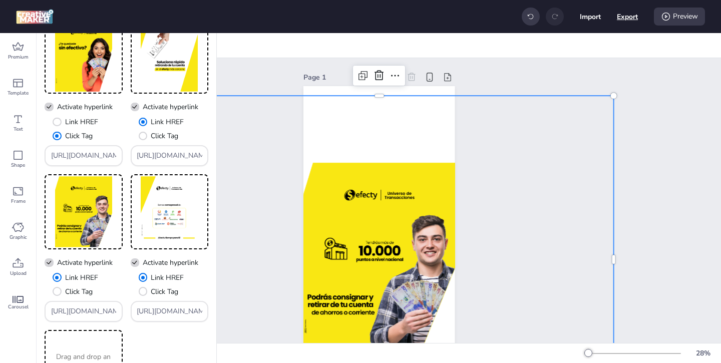
click at [618, 18] on button "Export" at bounding box center [627, 16] width 21 height 21
select select "html"
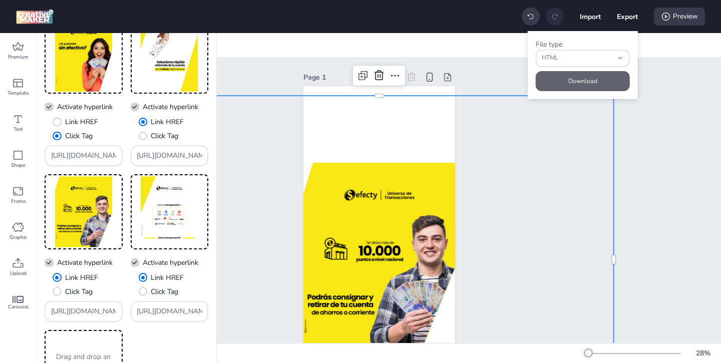
click at [587, 81] on button "Download" at bounding box center [583, 81] width 94 height 20
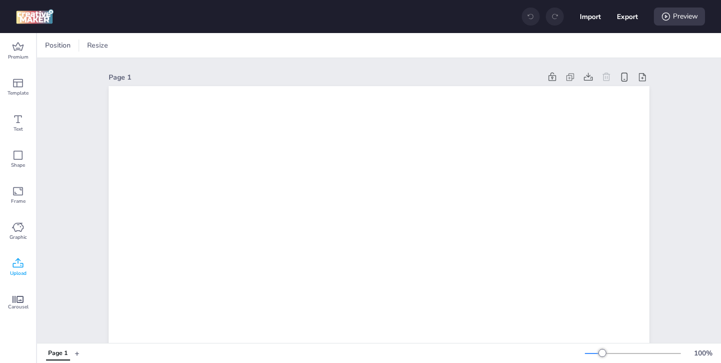
click at [17, 270] on span "Upload" at bounding box center [18, 273] width 17 height 8
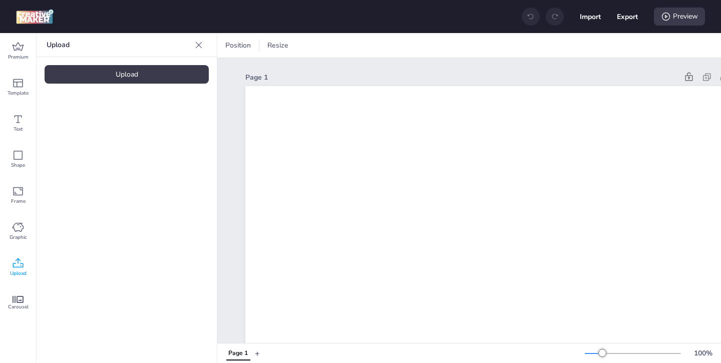
click at [153, 77] on div "Upload" at bounding box center [127, 74] width 164 height 19
click at [595, 16] on button "Import" at bounding box center [590, 17] width 21 height 21
click at [175, 78] on div "Upload" at bounding box center [127, 74] width 164 height 19
click at [580, 19] on button "Import" at bounding box center [590, 17] width 21 height 21
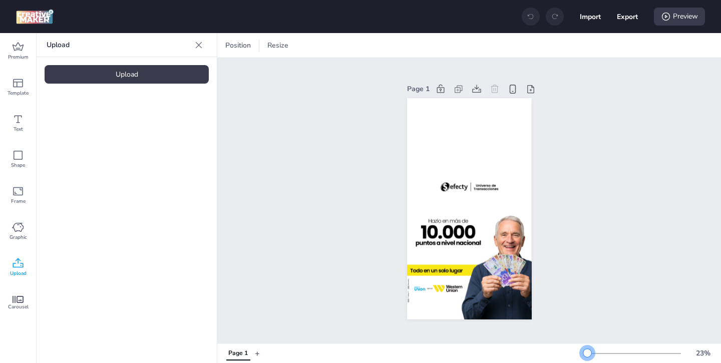
drag, startPoint x: 603, startPoint y: 353, endPoint x: 587, endPoint y: 356, distance: 16.2
click at [587, 356] on div at bounding box center [587, 353] width 8 height 8
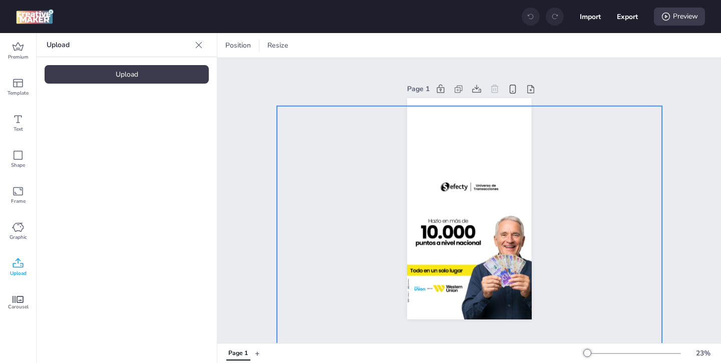
click at [452, 211] on img at bounding box center [469, 240] width 128 height 268
select select "contain"
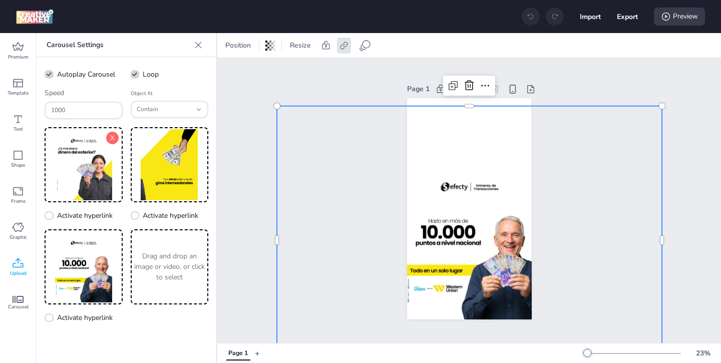
click at [95, 174] on img at bounding box center [84, 164] width 74 height 71
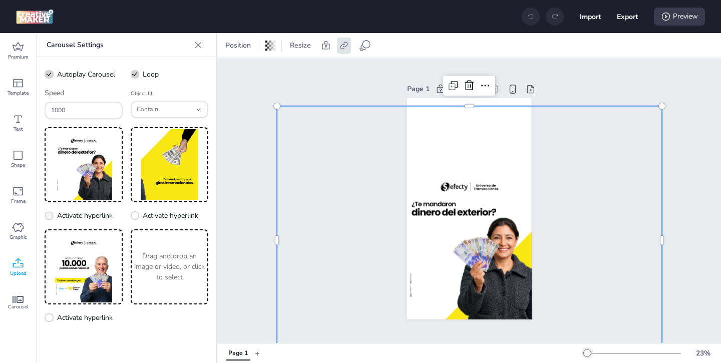
click at [50, 216] on icon at bounding box center [49, 215] width 7 height 5
click at [50, 216] on input "Activate hyperlink" at bounding box center [47, 219] width 7 height 7
checkbox input "true"
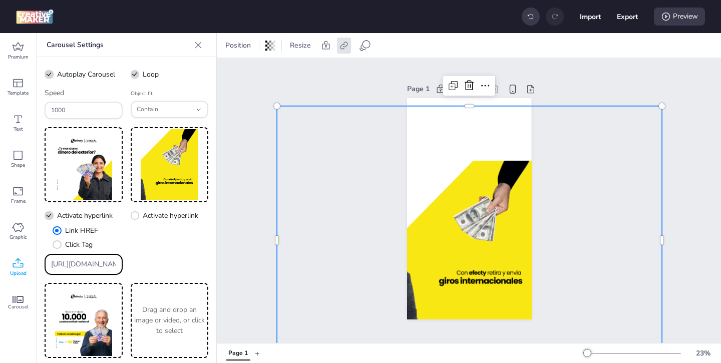
drag, startPoint x: 116, startPoint y: 264, endPoint x: 63, endPoint y: 243, distance: 56.6
click at [68, 245] on div "Link HREF Click Tag [URL][DOMAIN_NAME]" at bounding box center [84, 250] width 78 height 50
paste input "[DOMAIN_NAME][URL]"
type input "[URL][DOMAIN_NAME]"
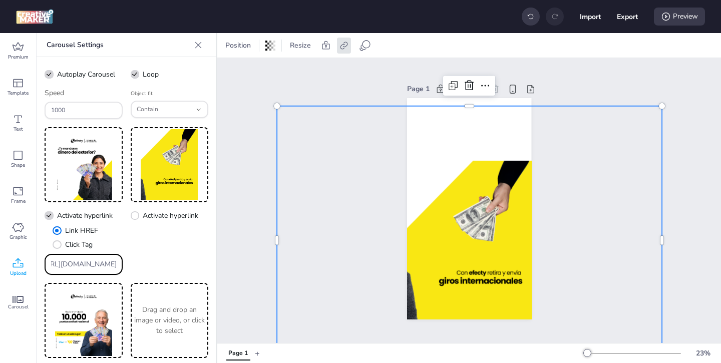
click at [146, 252] on div "X Activate hyperlink" at bounding box center [170, 201] width 78 height 148
click at [134, 215] on icon at bounding box center [135, 215] width 7 height 5
click at [134, 216] on input "Activate hyperlink" at bounding box center [133, 219] width 7 height 7
checkbox input "true"
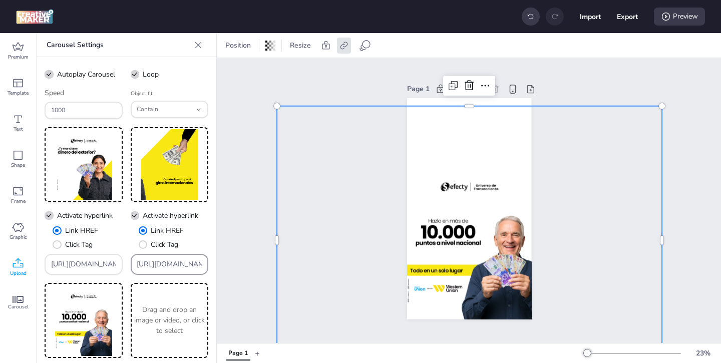
drag, startPoint x: 196, startPoint y: 264, endPoint x: 154, endPoint y: 240, distance: 48.9
click at [165, 247] on div "Link HREF Click Tag [URL][DOMAIN_NAME]" at bounding box center [170, 250] width 78 height 50
paste input "[URL][DOMAIN_NAME]"
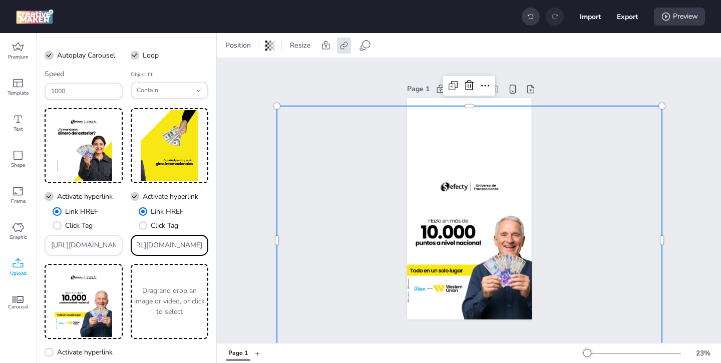
scroll to position [20, 0]
type input "[URL][DOMAIN_NAME]"
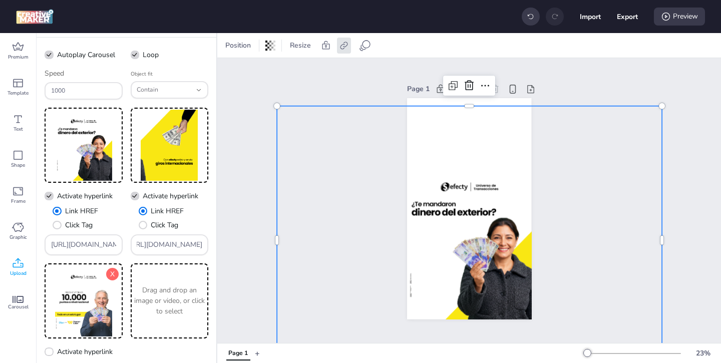
click at [110, 302] on img at bounding box center [84, 300] width 74 height 71
click at [116, 344] on label "Activate hyperlink" at bounding box center [78, 352] width 75 height 18
click at [51, 352] on input "Activate hyperlink" at bounding box center [47, 355] width 7 height 7
checkbox input "true"
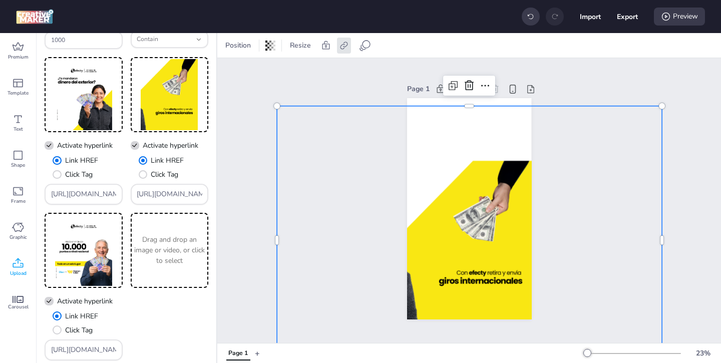
scroll to position [79, 0]
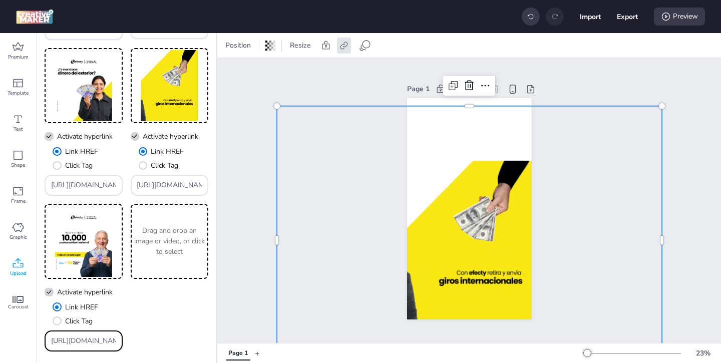
drag, startPoint x: 112, startPoint y: 343, endPoint x: 66, endPoint y: 312, distance: 55.5
click at [69, 315] on div "Link HREF Click Tag [URL][DOMAIN_NAME]" at bounding box center [84, 327] width 78 height 50
paste input "[URL][DOMAIN_NAME]"
type input "[URL][DOMAIN_NAME]"
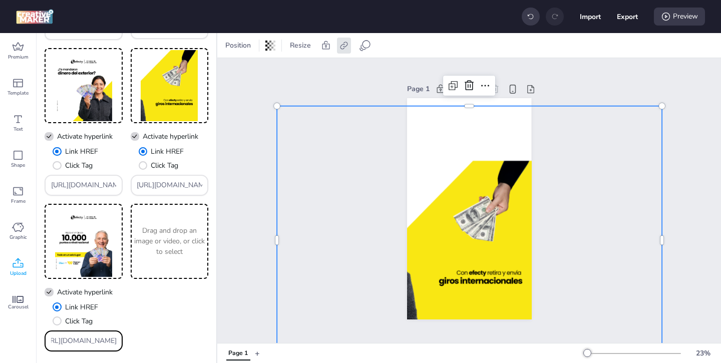
scroll to position [0, 0]
click at [142, 342] on div "X Activate hyperlink Link HREF Click Tag [URL][DOMAIN_NAME] X Activate hyperlin…" at bounding box center [127, 199] width 164 height 303
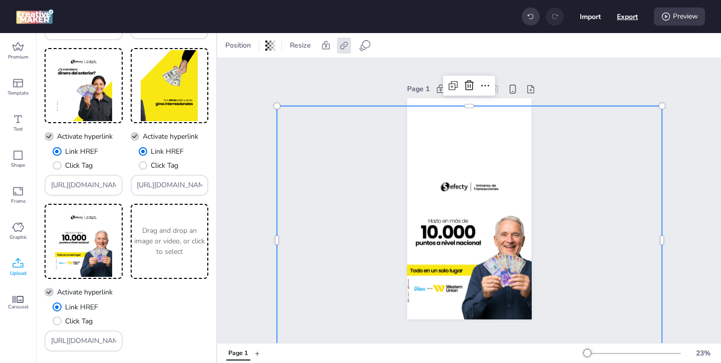
click at [626, 15] on button "Export" at bounding box center [627, 16] width 21 height 21
select select "html"
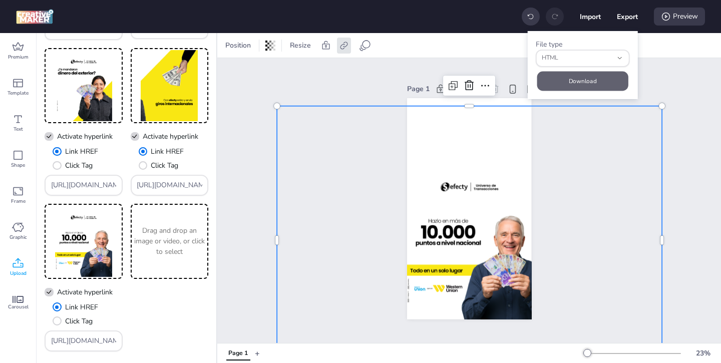
click at [584, 79] on button "Download" at bounding box center [582, 81] width 91 height 20
